Goal: Transaction & Acquisition: Download file/media

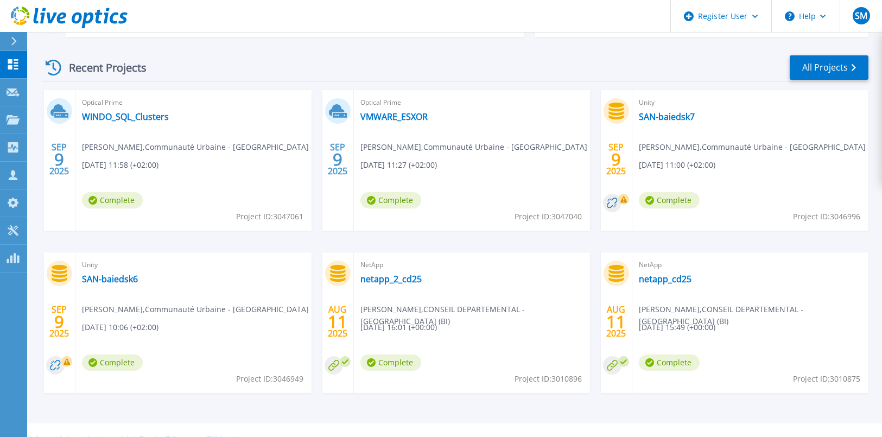
scroll to position [210, 0]
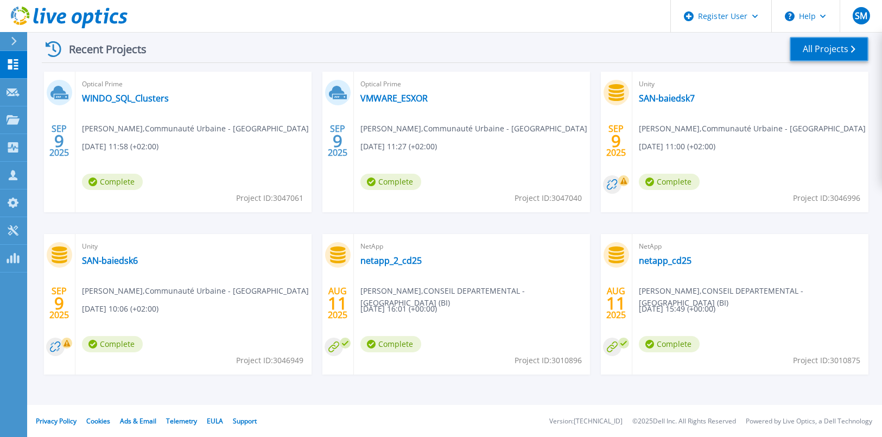
click at [823, 45] on link "All Projects" at bounding box center [829, 49] width 79 height 24
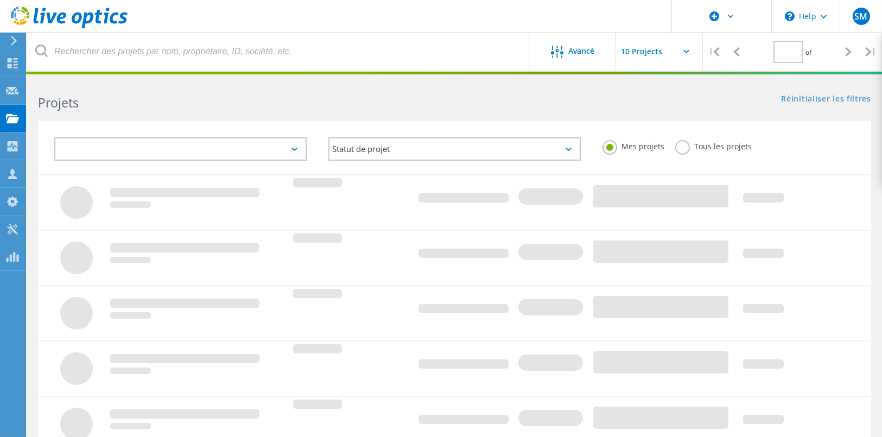
type input "1"
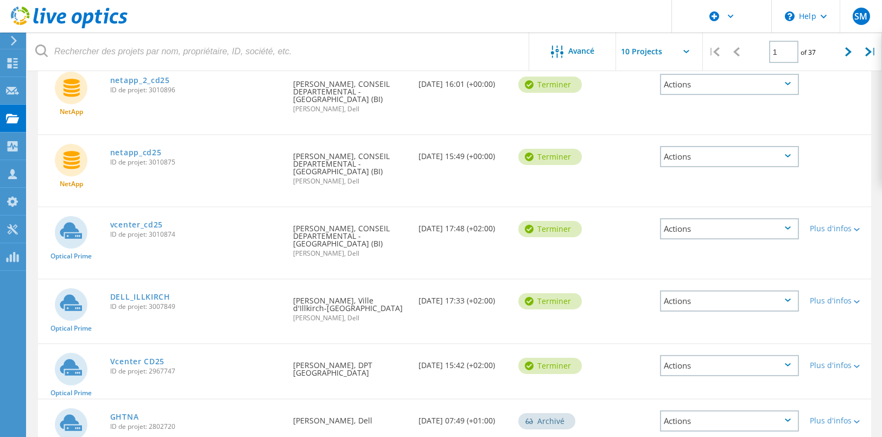
scroll to position [434, 0]
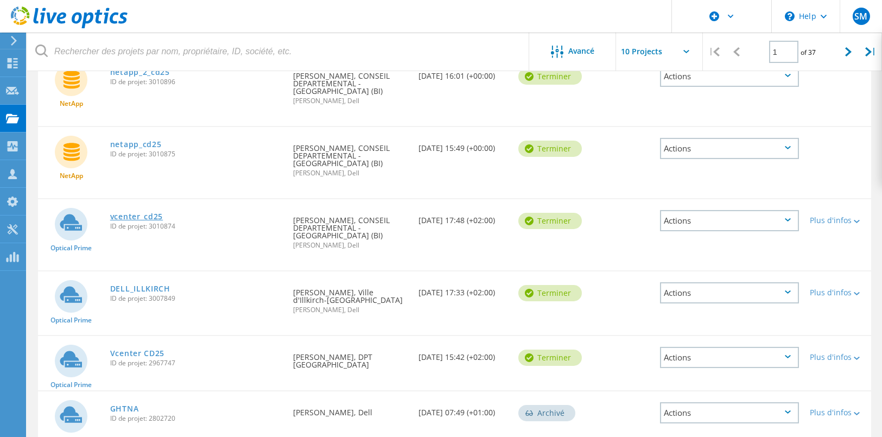
click at [157, 213] on link "vcenter_cd25" at bounding box center [136, 217] width 53 height 8
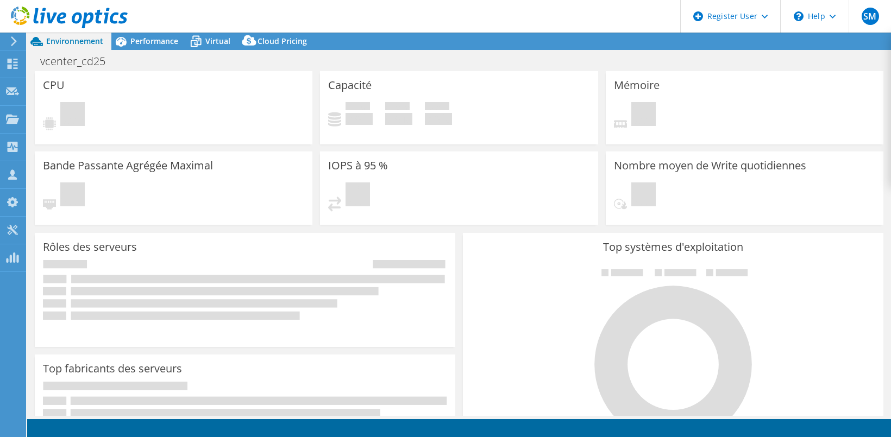
select select "USD"
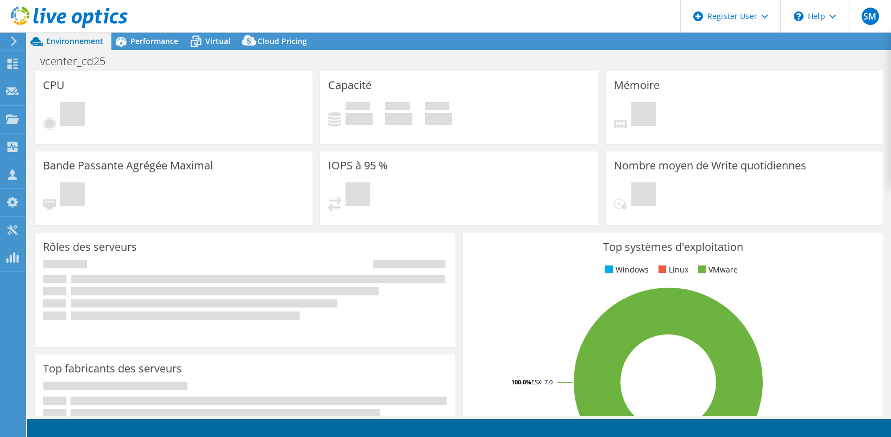
select select "EULondon"
select select "EUR"
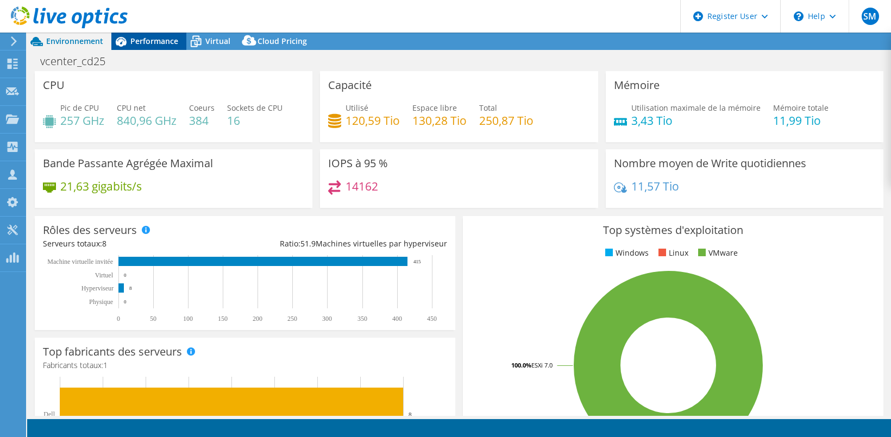
click at [152, 41] on span "Performance" at bounding box center [154, 41] width 48 height 10
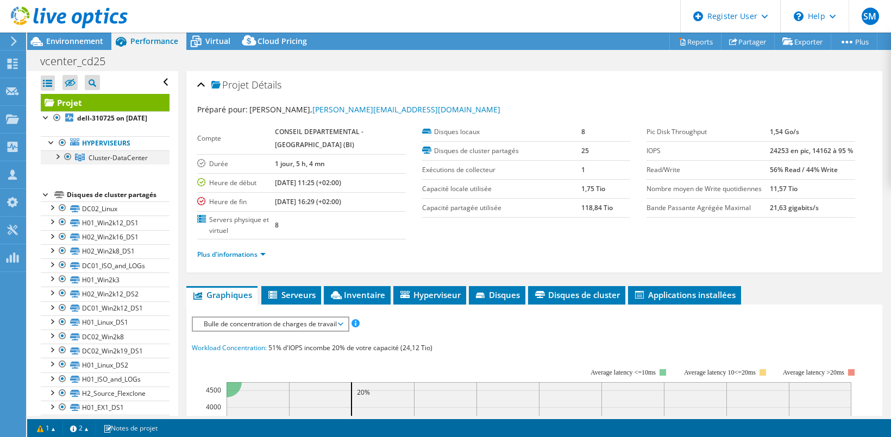
click at [55, 161] on div at bounding box center [57, 155] width 11 height 11
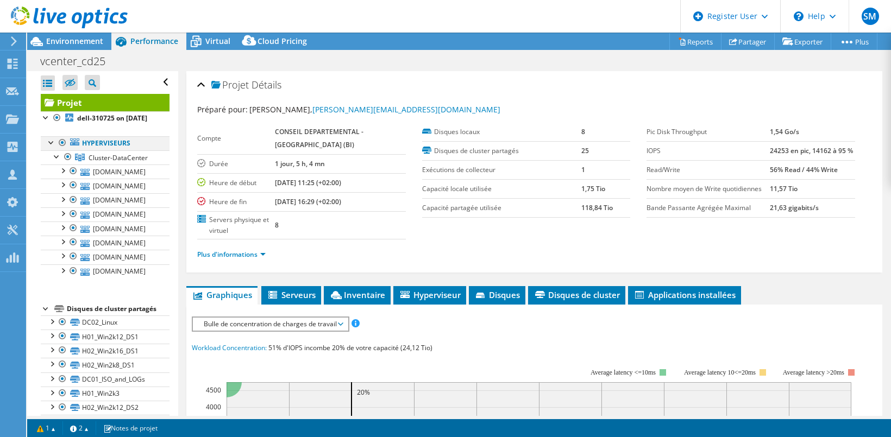
click at [59, 149] on div at bounding box center [62, 142] width 11 height 13
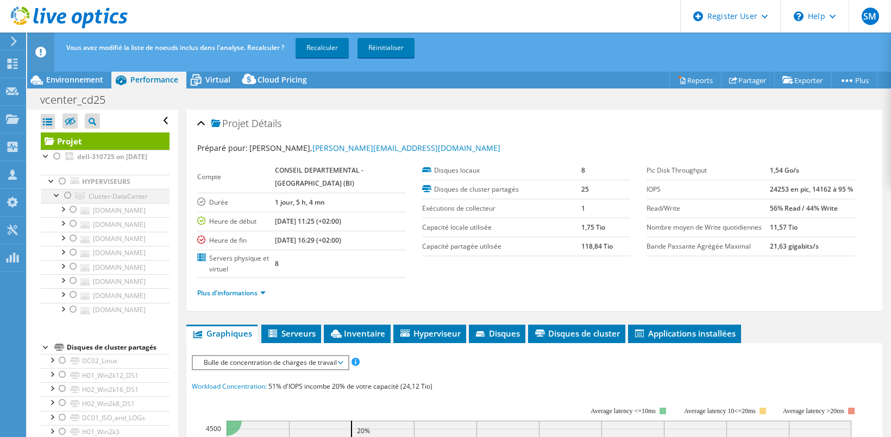
click at [67, 202] on div at bounding box center [67, 195] width 11 height 13
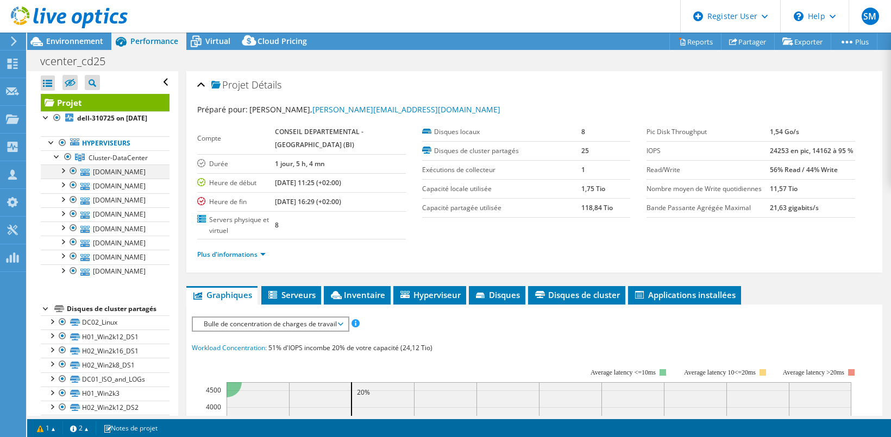
click at [74, 178] on div at bounding box center [73, 171] width 11 height 13
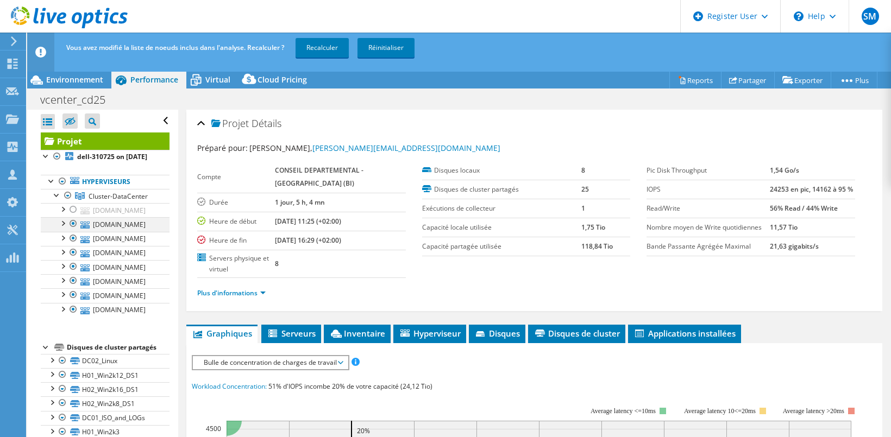
click at [72, 230] on div at bounding box center [73, 223] width 11 height 13
click at [74, 287] on div at bounding box center [73, 280] width 11 height 13
click at [73, 301] on div at bounding box center [73, 294] width 11 height 13
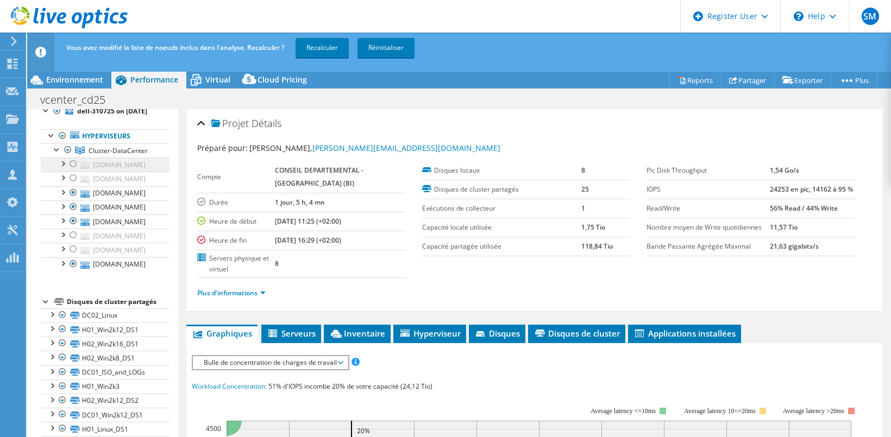
scroll to position [54, 0]
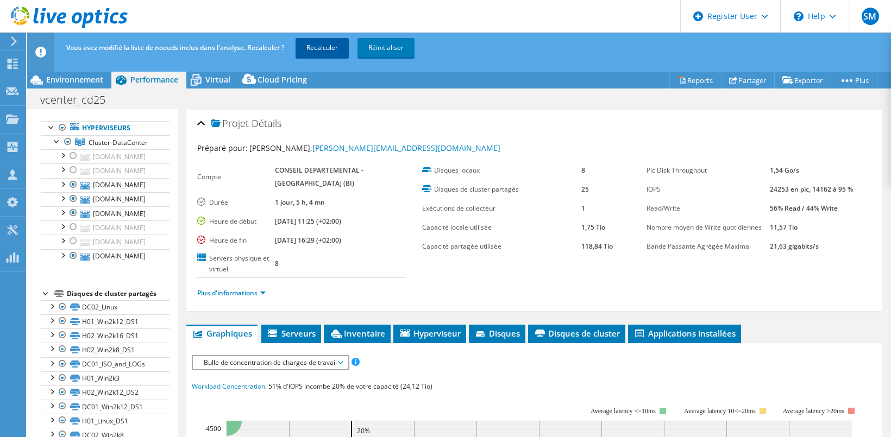
click at [331, 48] on link "Recalculer" at bounding box center [321, 48] width 53 height 20
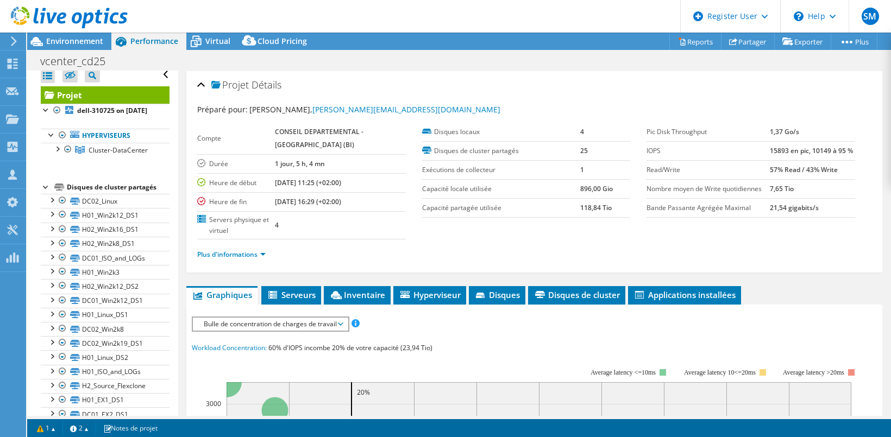
scroll to position [0, 0]
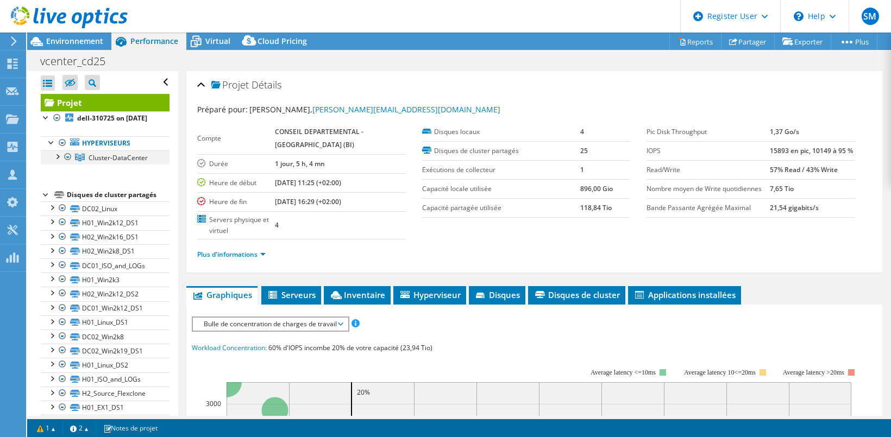
click at [59, 161] on div at bounding box center [57, 155] width 11 height 11
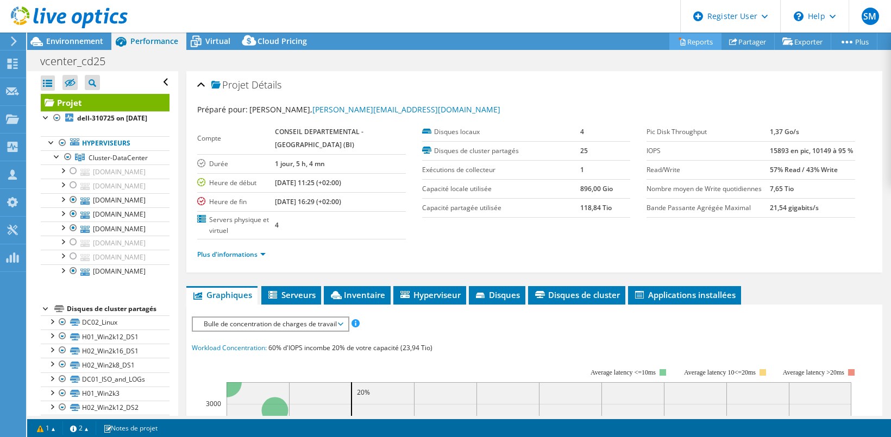
click at [688, 47] on link "Reports" at bounding box center [695, 41] width 52 height 17
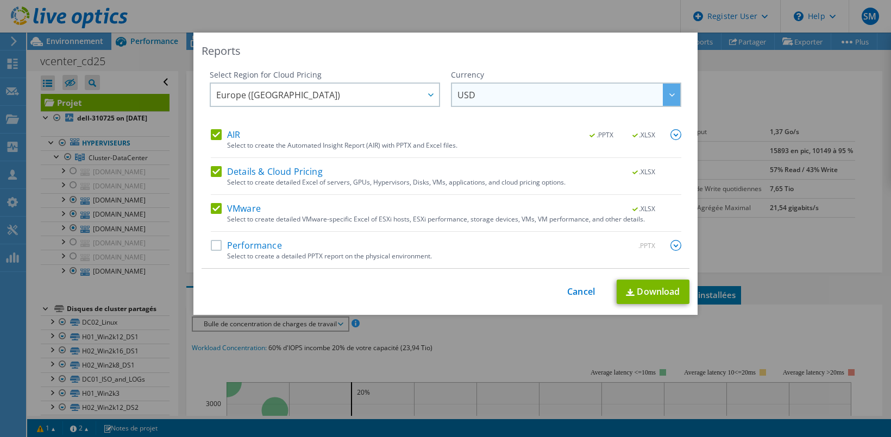
click at [483, 94] on span "USD" at bounding box center [568, 95] width 223 height 22
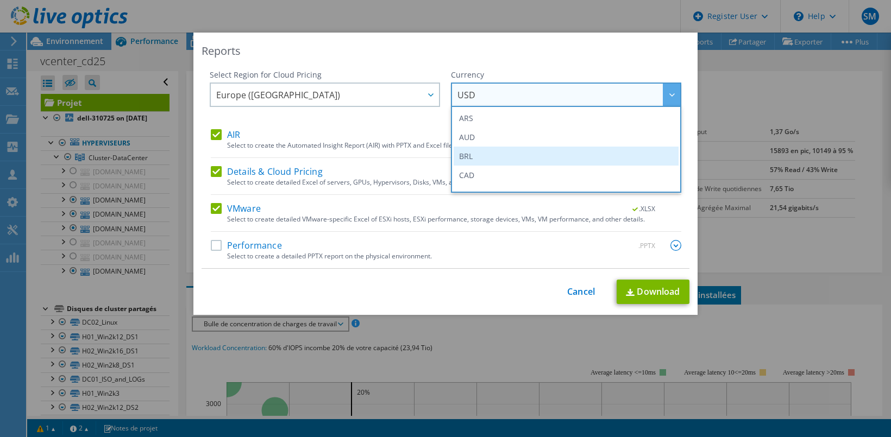
scroll to position [109, 0]
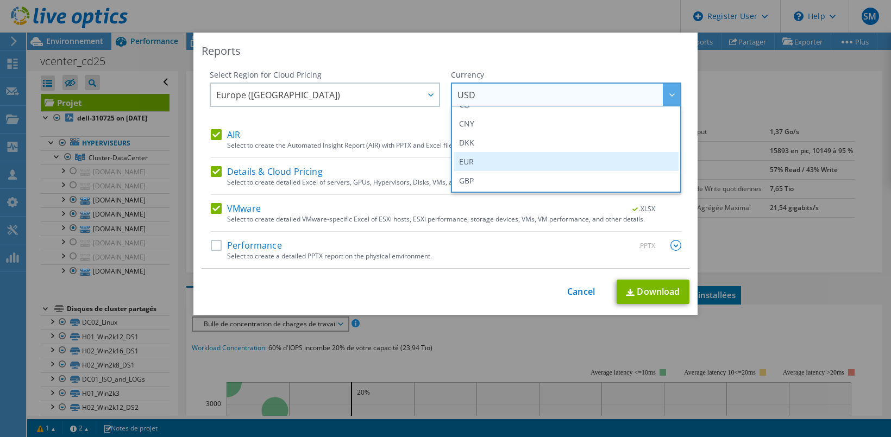
click at [492, 160] on li "EUR" at bounding box center [565, 161] width 225 height 19
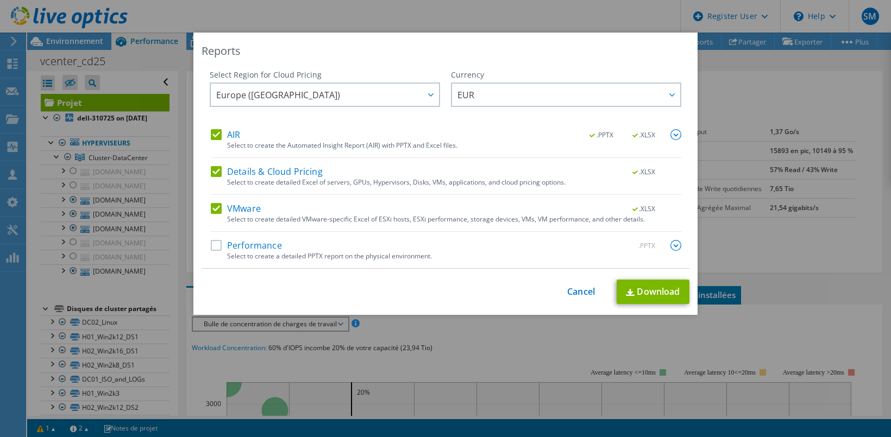
click at [323, 243] on div "Performance .PPTX" at bounding box center [446, 246] width 470 height 12
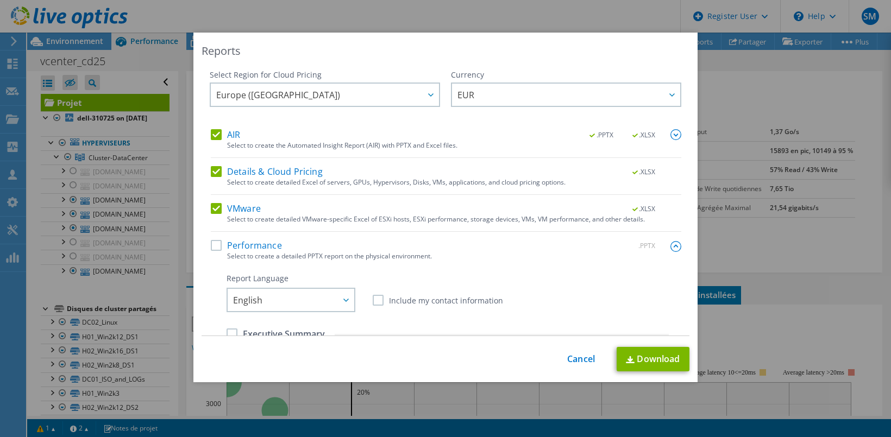
click at [212, 243] on label "Performance" at bounding box center [246, 245] width 71 height 11
click at [0, 0] on input "Performance" at bounding box center [0, 0] width 0 height 0
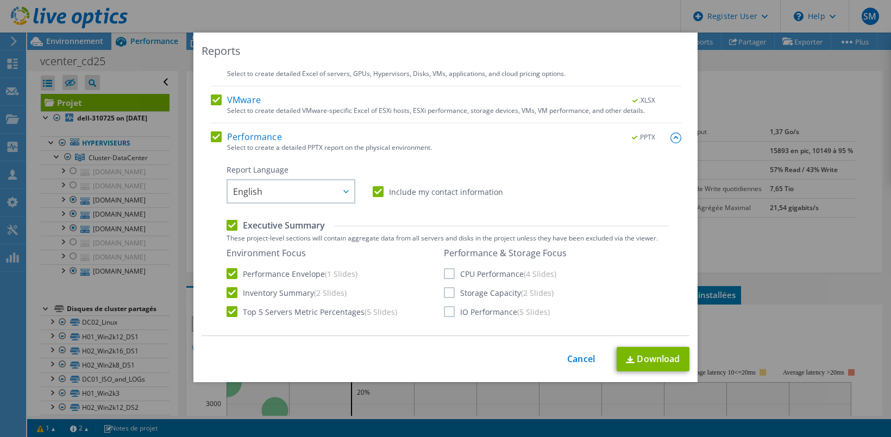
scroll to position [217, 0]
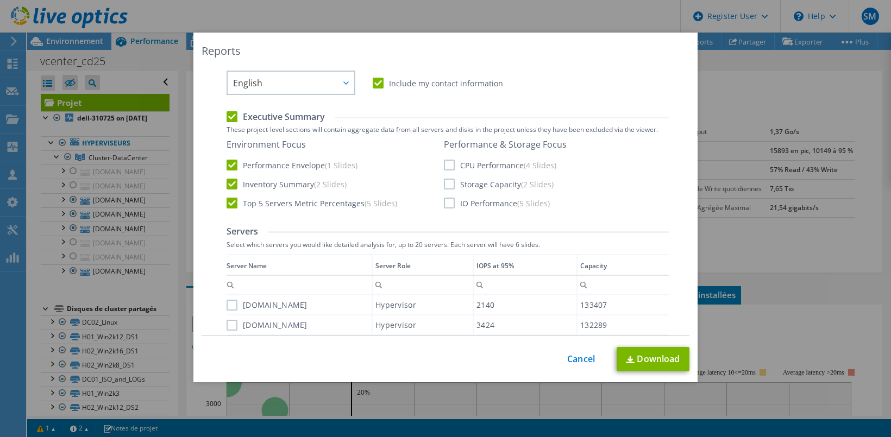
click at [446, 163] on label "CPU Performance (4 Slides)" at bounding box center [500, 165] width 112 height 11
click at [0, 0] on input "CPU Performance (4 Slides)" at bounding box center [0, 0] width 0 height 0
click at [445, 184] on label "Storage Capacity (2 Slides)" at bounding box center [499, 184] width 110 height 11
click at [0, 0] on input "Storage Capacity (2 Slides)" at bounding box center [0, 0] width 0 height 0
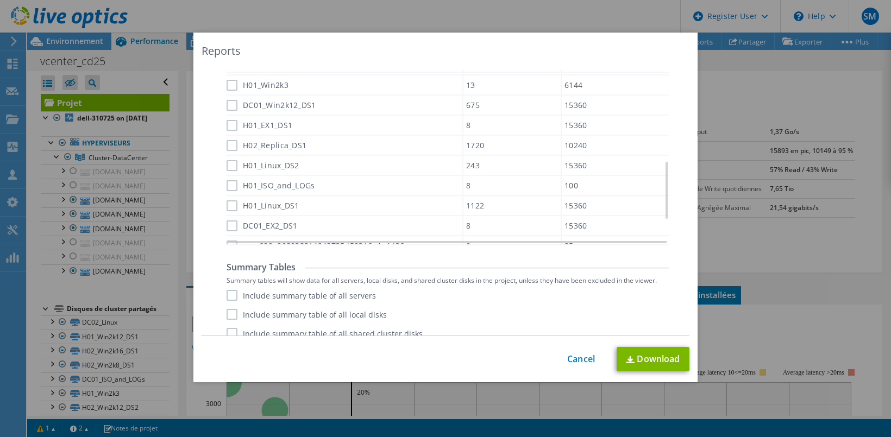
scroll to position [677, 0]
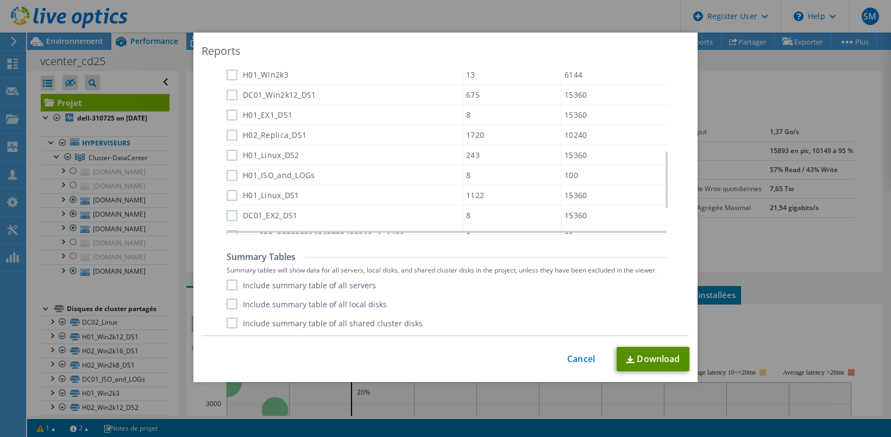
click at [643, 361] on link "Download" at bounding box center [652, 359] width 73 height 24
